Goal: Task Accomplishment & Management: Complete application form

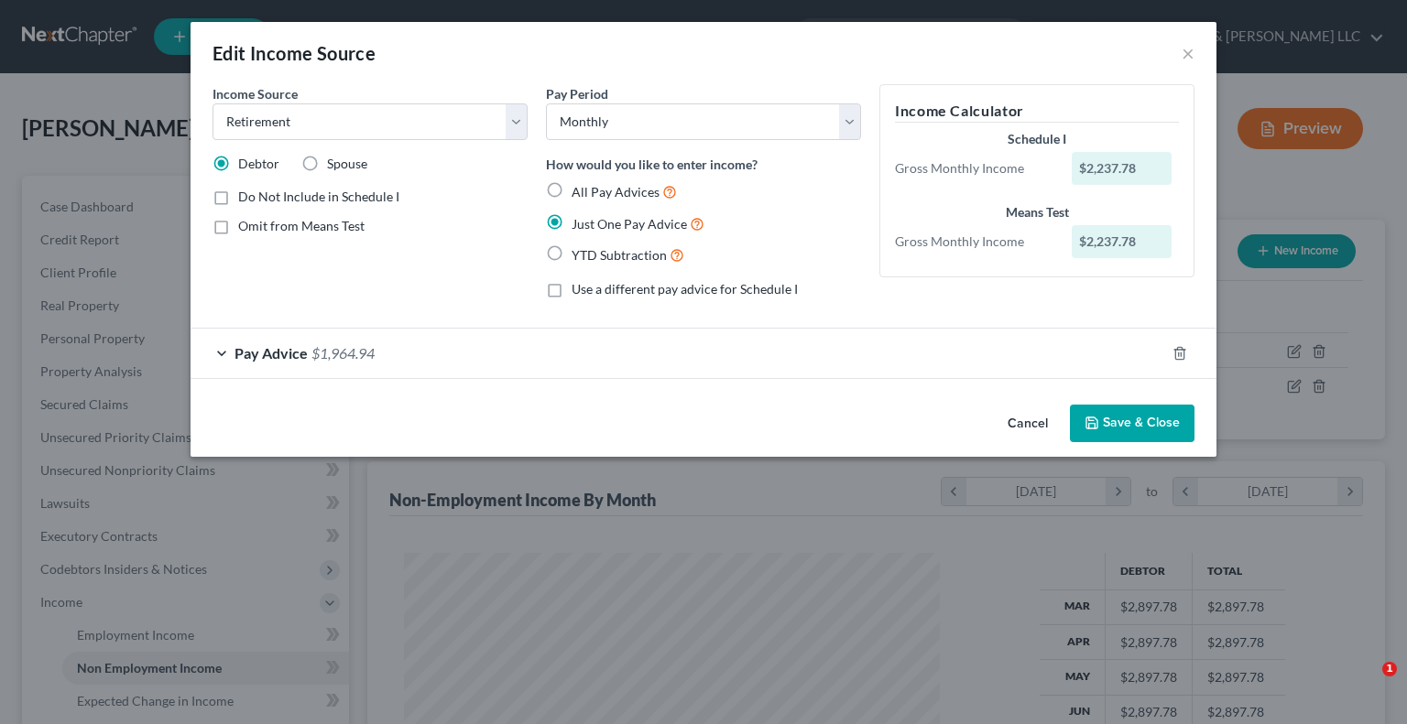
select select "3"
select select "0"
click at [1193, 55] on button "×" at bounding box center [1188, 53] width 13 height 22
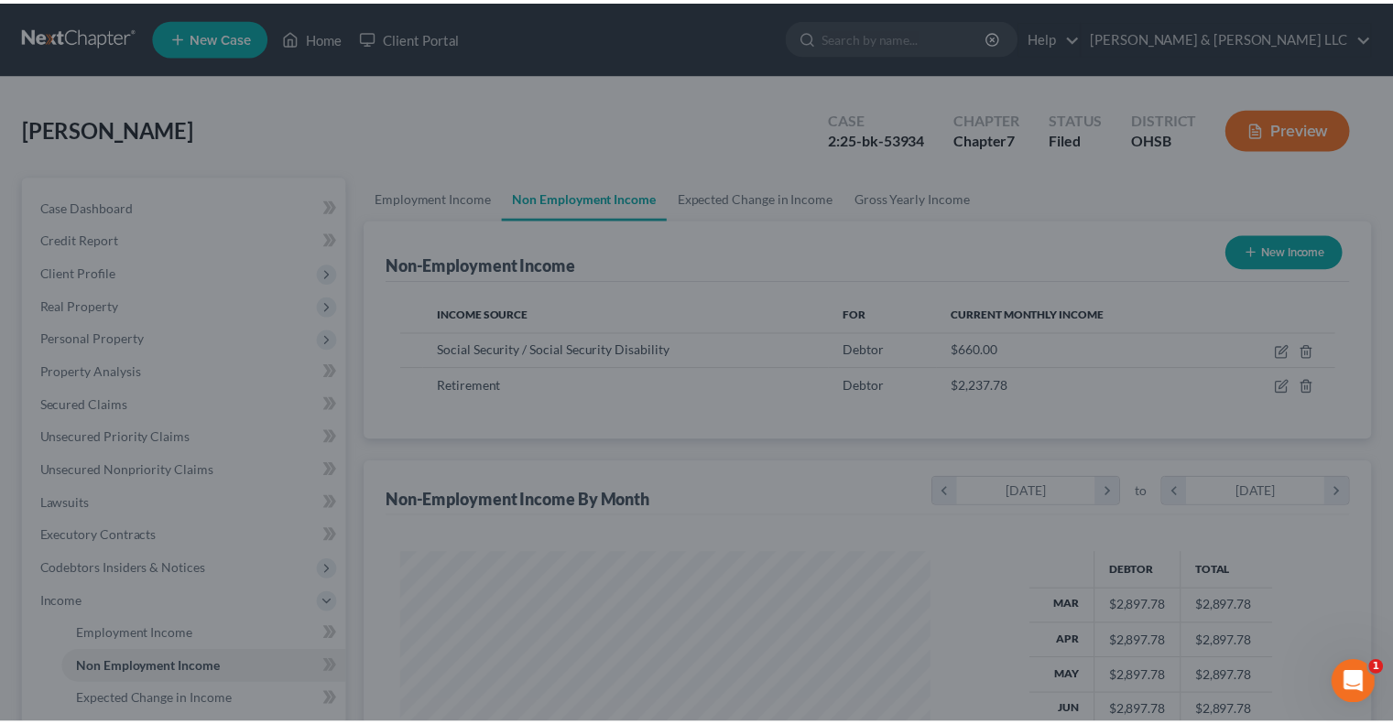
scroll to position [915597, 915357]
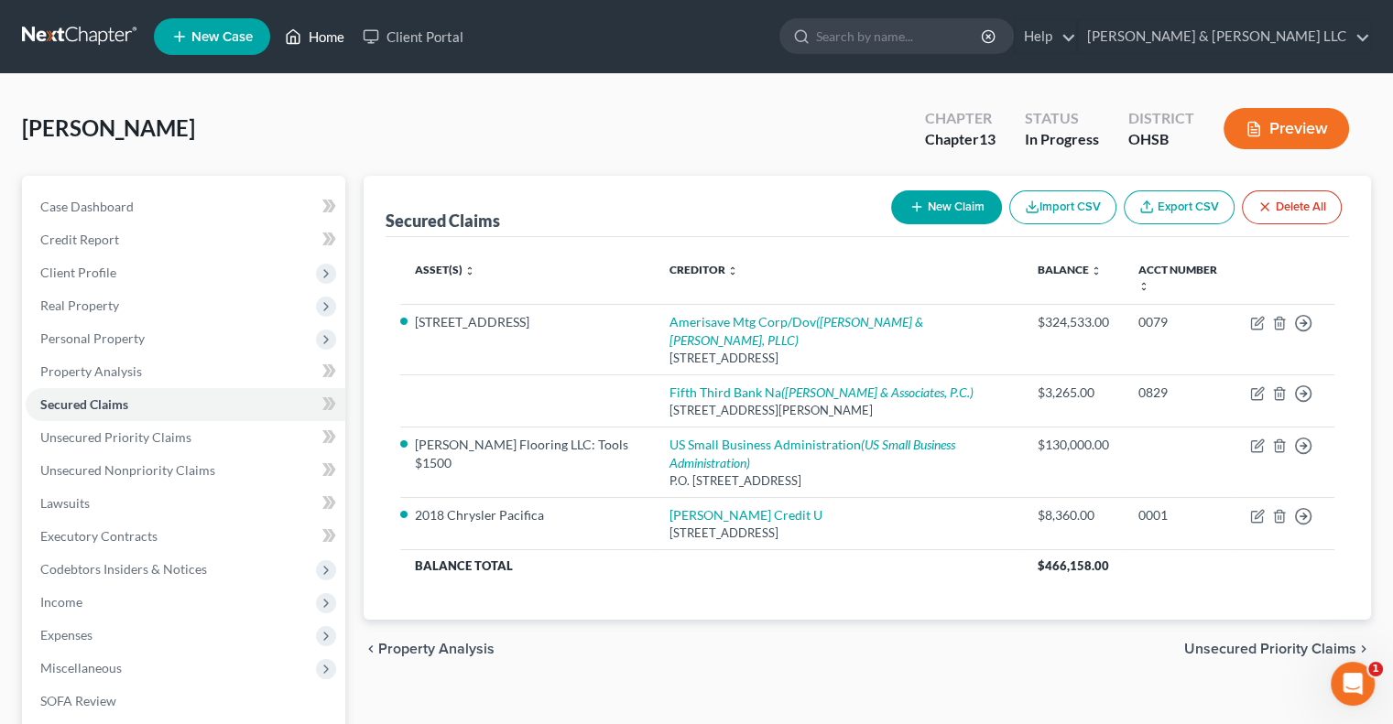
click at [331, 45] on link "Home" at bounding box center [315, 36] width 78 height 33
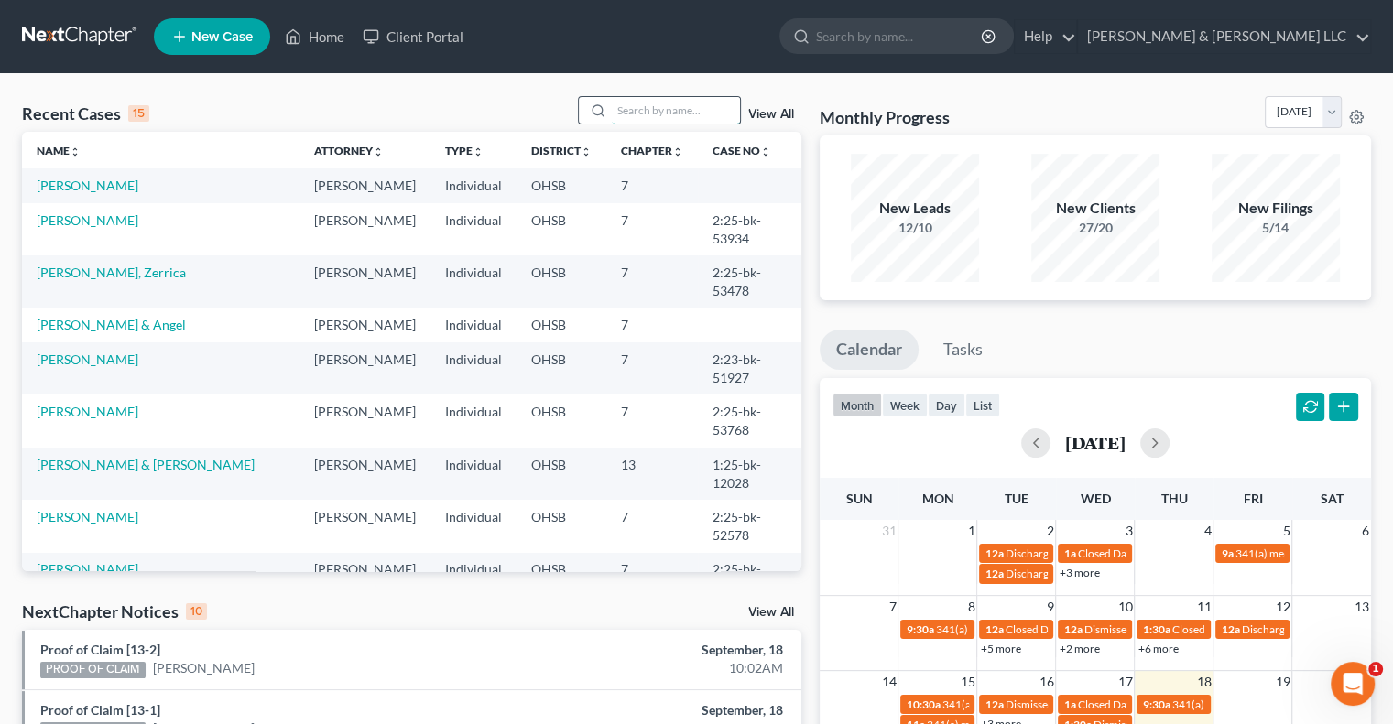
click at [634, 105] on input "search" at bounding box center [676, 110] width 128 height 27
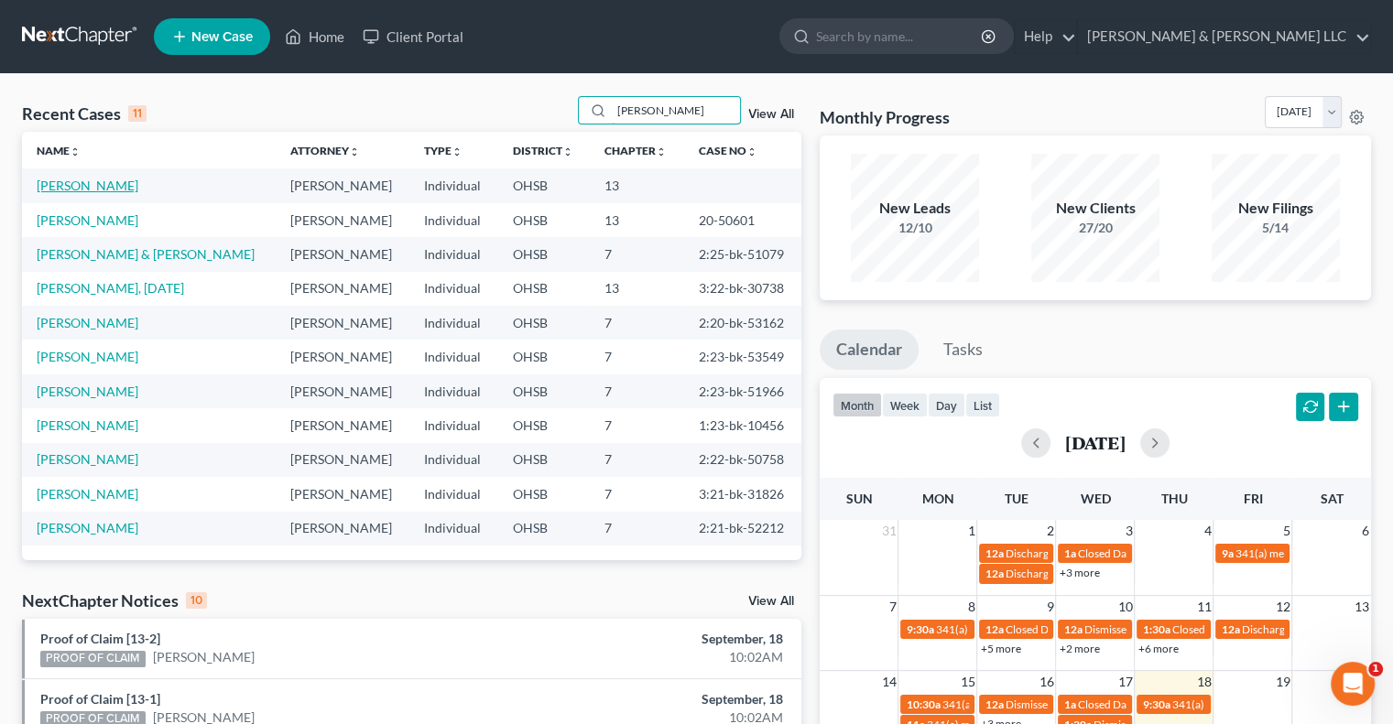
type input "anderson"
click at [60, 187] on link "Anderson, Michael" at bounding box center [88, 186] width 102 height 16
select select "0"
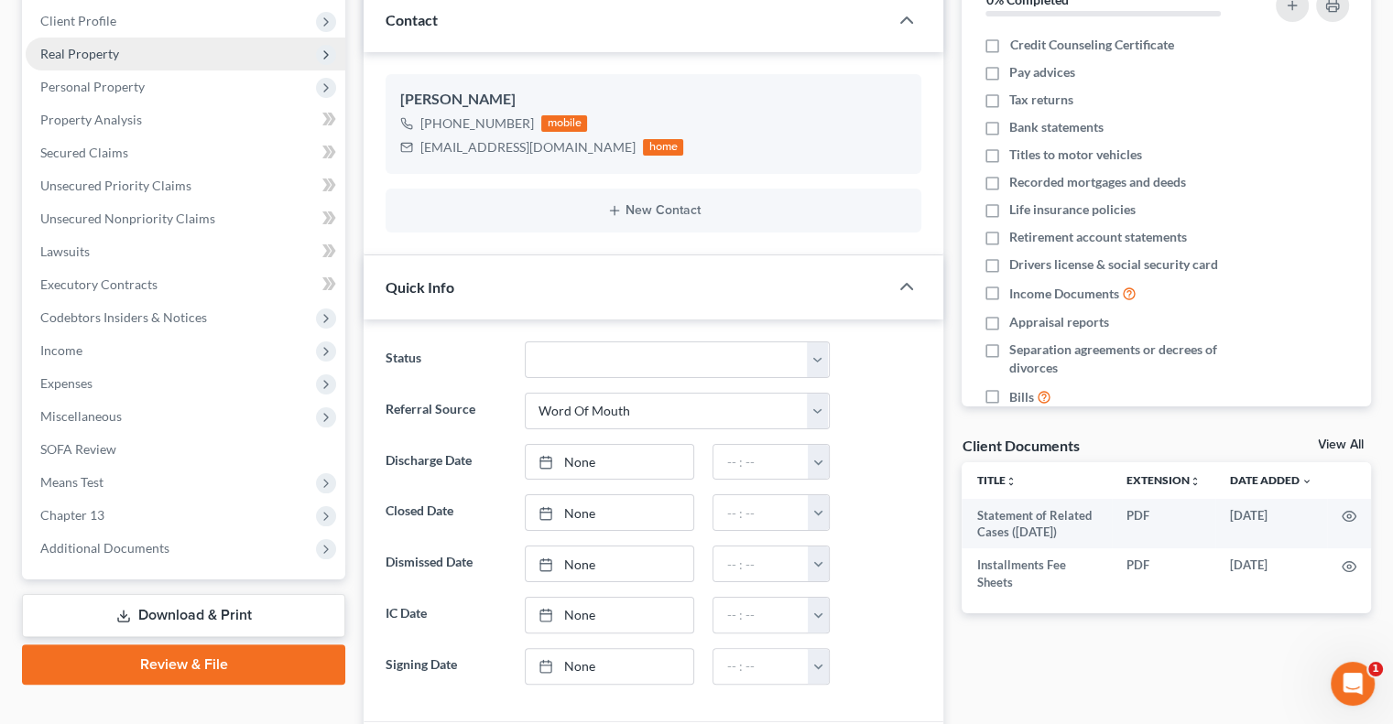
scroll to position [275, 0]
